Goal: Task Accomplishment & Management: Use online tool/utility

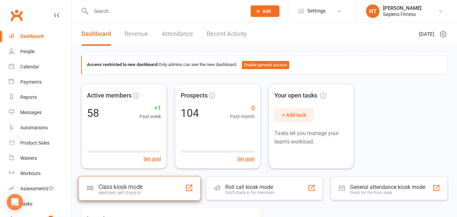
click at [125, 184] on div "Class kiosk mode" at bounding box center [120, 186] width 44 height 7
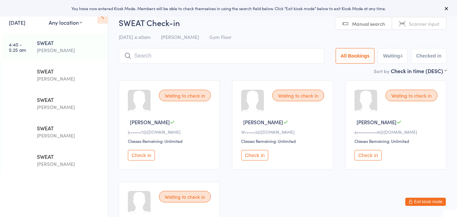
click at [374, 155] on button "Check in" at bounding box center [367, 155] width 27 height 10
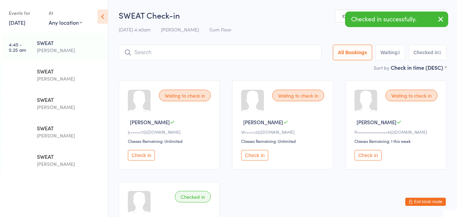
click at [374, 155] on button "Check in" at bounding box center [367, 155] width 27 height 10
click at [58, 71] on div "SWEAT" at bounding box center [69, 70] width 65 height 7
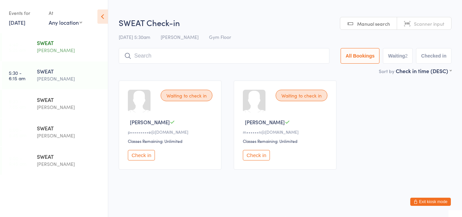
click at [56, 47] on div "[PERSON_NAME]" at bounding box center [69, 50] width 65 height 8
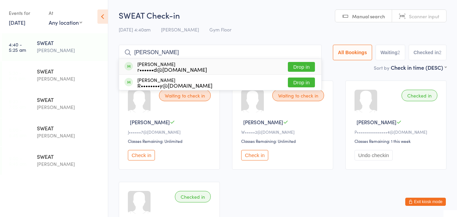
type input "rhys"
click at [171, 67] on div "r••••••d@hotmail.com" at bounding box center [172, 69] width 70 height 5
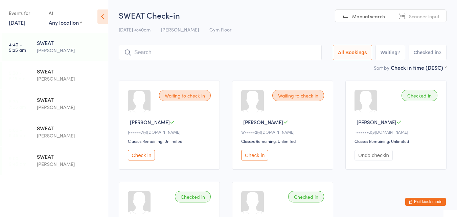
click at [251, 158] on button "Check in" at bounding box center [254, 155] width 27 height 10
click at [53, 72] on div "SWEAT" at bounding box center [69, 70] width 65 height 7
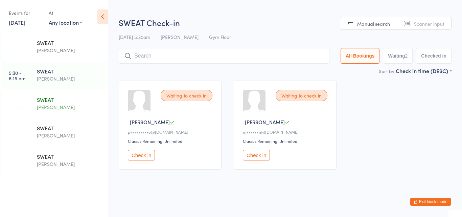
click at [48, 97] on div "SWEAT" at bounding box center [69, 99] width 65 height 7
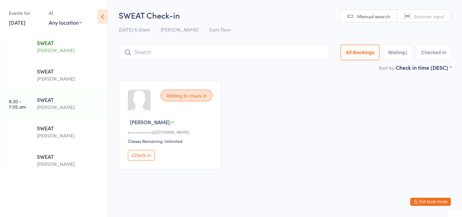
click at [54, 47] on div "[PERSON_NAME]" at bounding box center [69, 50] width 65 height 8
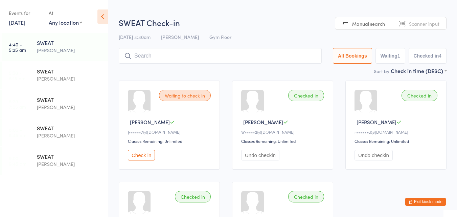
click at [141, 157] on button "Check in" at bounding box center [141, 155] width 27 height 10
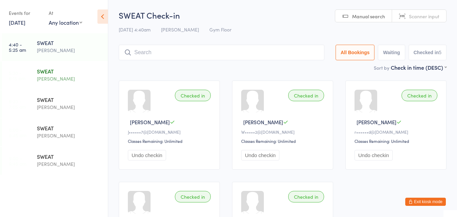
click at [50, 83] on div "SWEAT Harry Turner" at bounding box center [72, 75] width 71 height 27
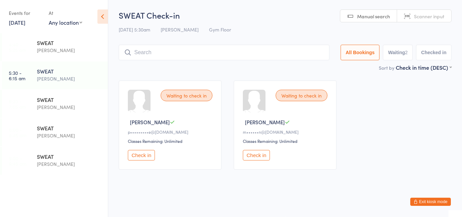
click at [143, 156] on button "Check in" at bounding box center [141, 155] width 27 height 10
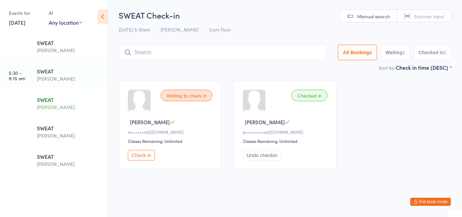
click at [59, 100] on div "SWEAT" at bounding box center [69, 99] width 65 height 7
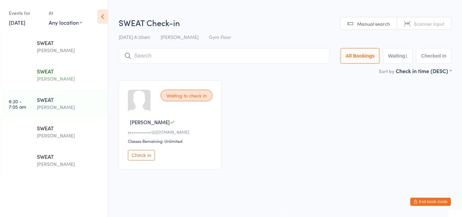
click at [62, 79] on div "[PERSON_NAME]" at bounding box center [69, 79] width 65 height 8
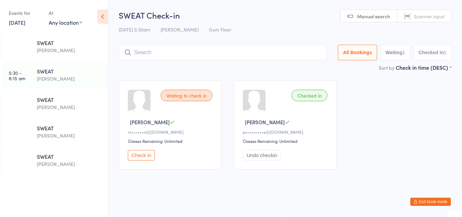
click at [144, 154] on button "Check in" at bounding box center [141, 155] width 27 height 10
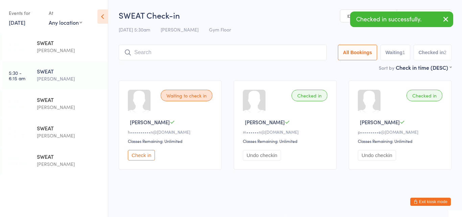
click at [144, 154] on button "Check in" at bounding box center [141, 155] width 27 height 10
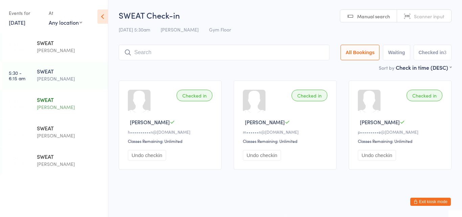
click at [45, 95] on div "SWEAT Harry Turner" at bounding box center [72, 103] width 71 height 27
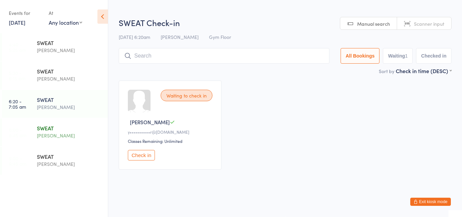
click at [52, 140] on div "SWEAT Harry Turner" at bounding box center [72, 131] width 71 height 27
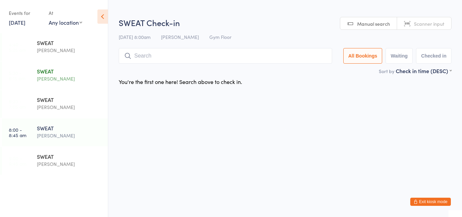
click at [65, 83] on div "SWEAT Harry Turner" at bounding box center [72, 75] width 71 height 27
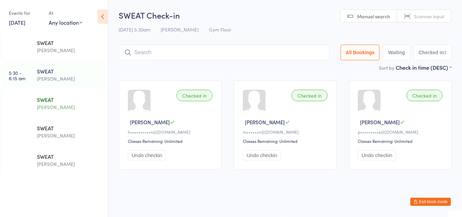
click at [40, 100] on div "SWEAT" at bounding box center [69, 99] width 65 height 7
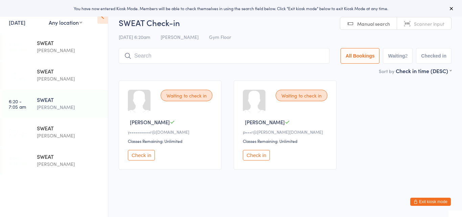
click at [250, 153] on button "Check in" at bounding box center [256, 155] width 27 height 10
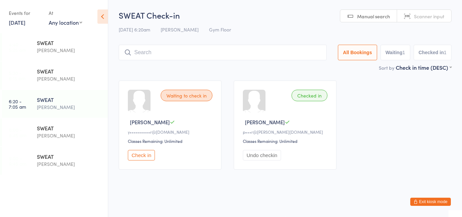
click at [145, 154] on button "Check in" at bounding box center [141, 155] width 27 height 10
